Goal: Navigation & Orientation: Find specific page/section

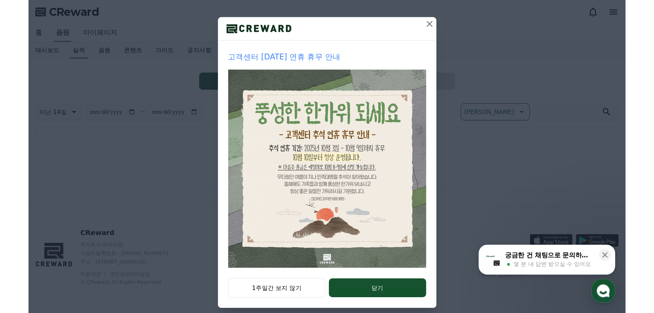
scroll to position [14, 0]
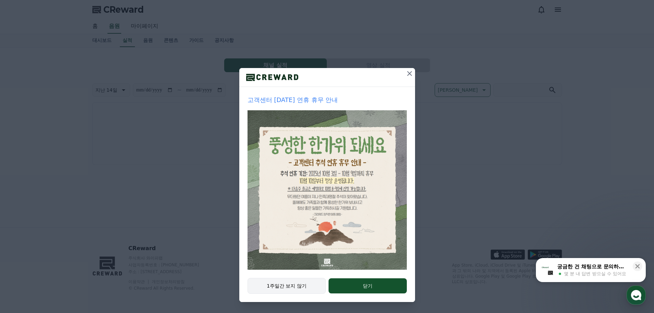
click at [301, 251] on button "1주일간 보지 않기" at bounding box center [287, 286] width 79 height 16
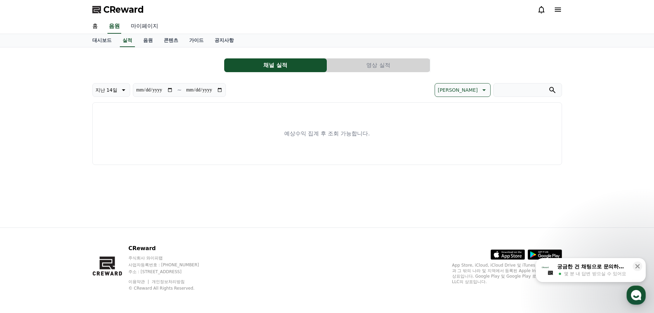
click at [148, 28] on link "마이페이지" at bounding box center [144, 26] width 38 height 14
select select "**********"
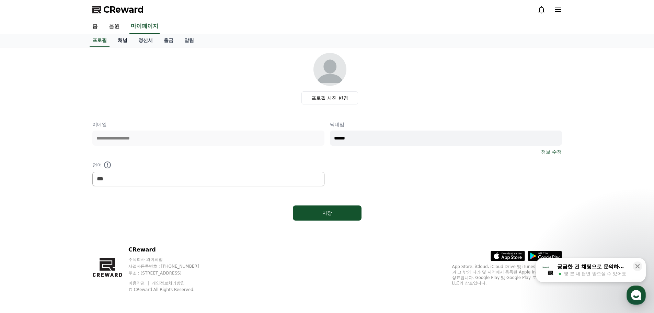
click at [121, 38] on link "채널" at bounding box center [122, 40] width 21 height 13
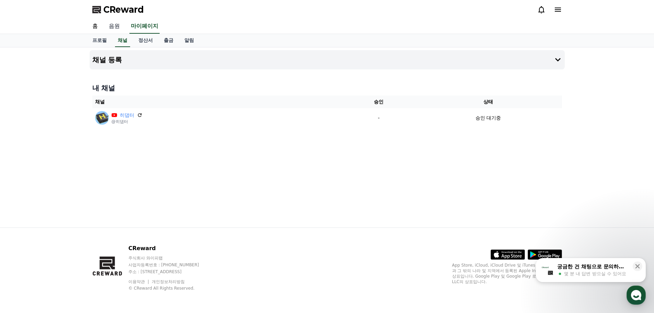
click at [116, 27] on link "음원" at bounding box center [114, 26] width 22 height 14
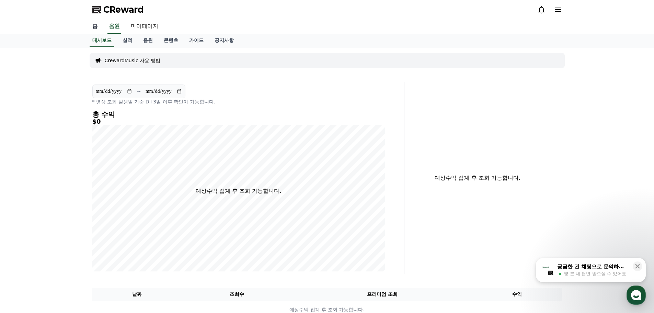
click at [99, 27] on link "홈" at bounding box center [95, 26] width 16 height 14
